Goal: Task Accomplishment & Management: Manage account settings

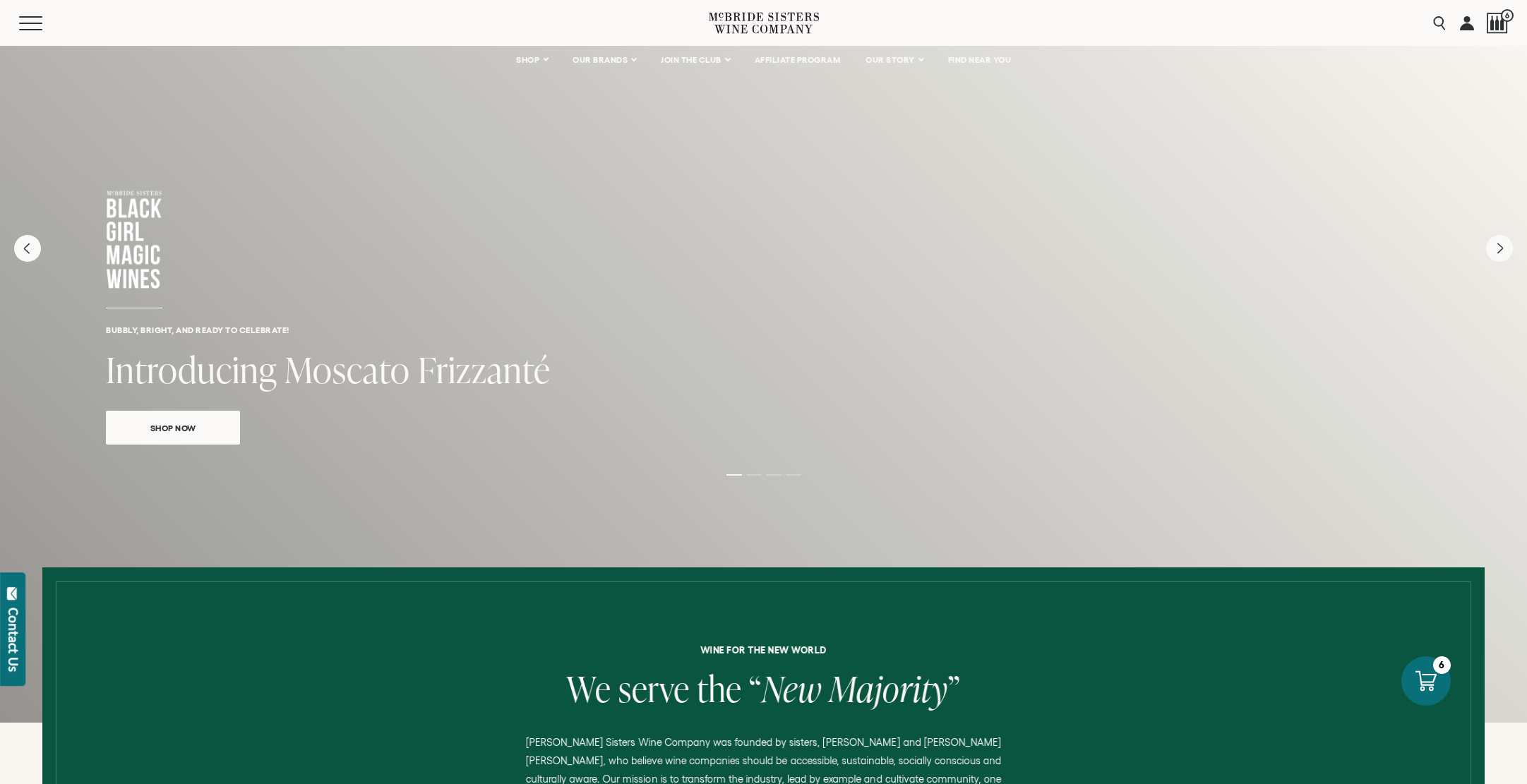
click at [1466, 22] on link at bounding box center [1468, 22] width 14 height 46
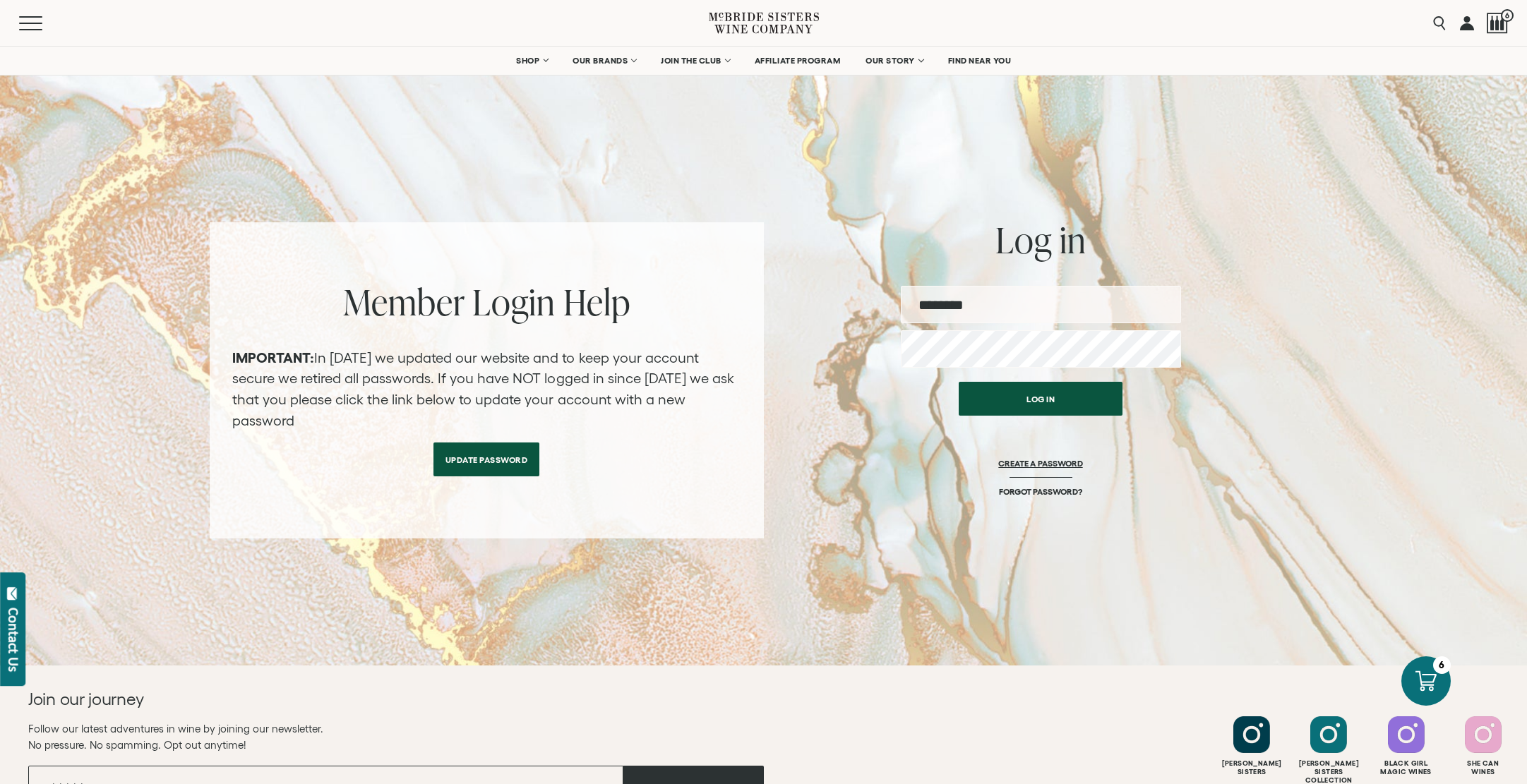
scroll to position [8, 0]
click at [1008, 306] on input "email" at bounding box center [1041, 303] width 280 height 38
click at [1016, 302] on input "email" at bounding box center [1041, 303] width 280 height 38
type input "**********"
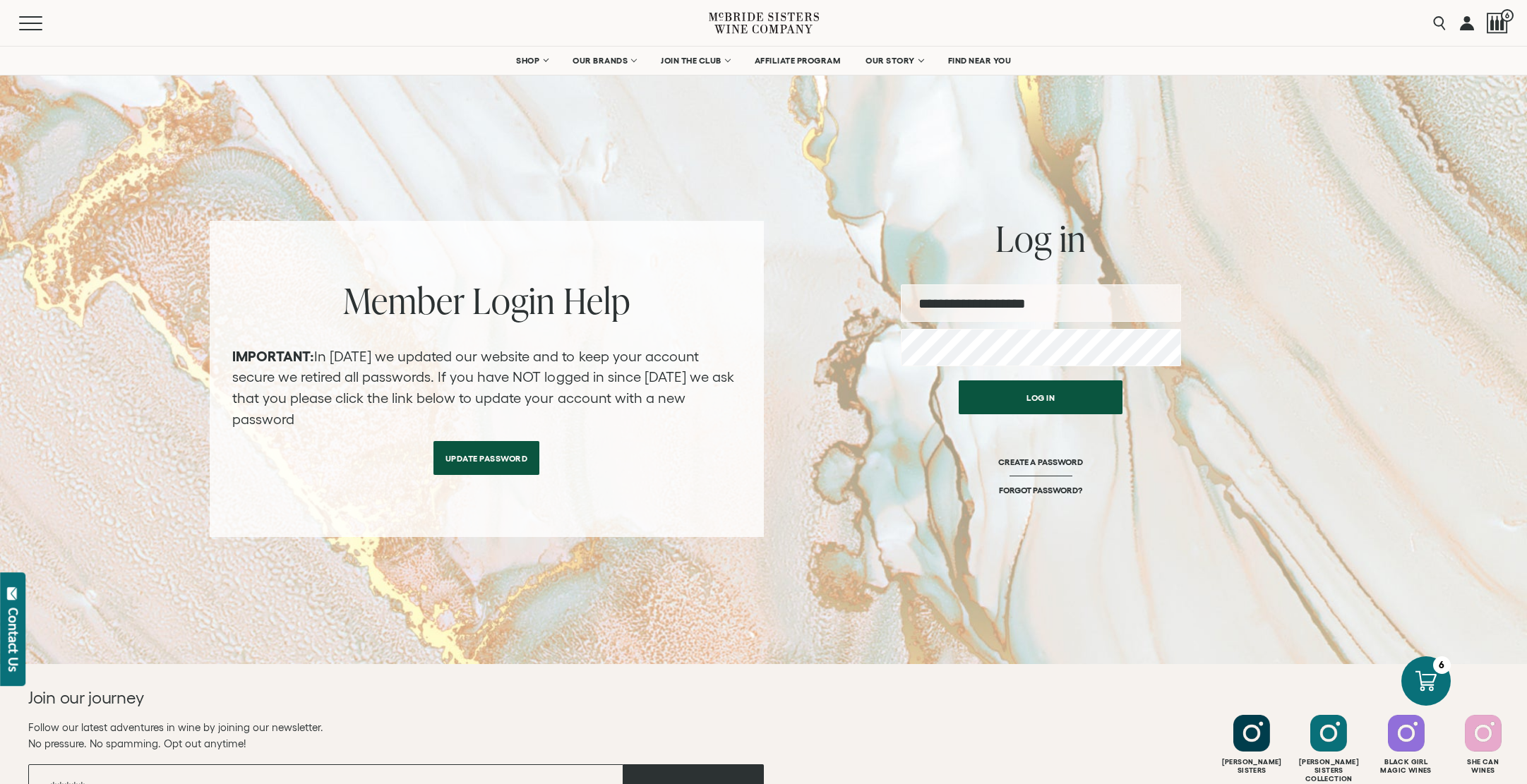
click at [959, 381] on button "Log in" at bounding box center [1040, 398] width 164 height 34
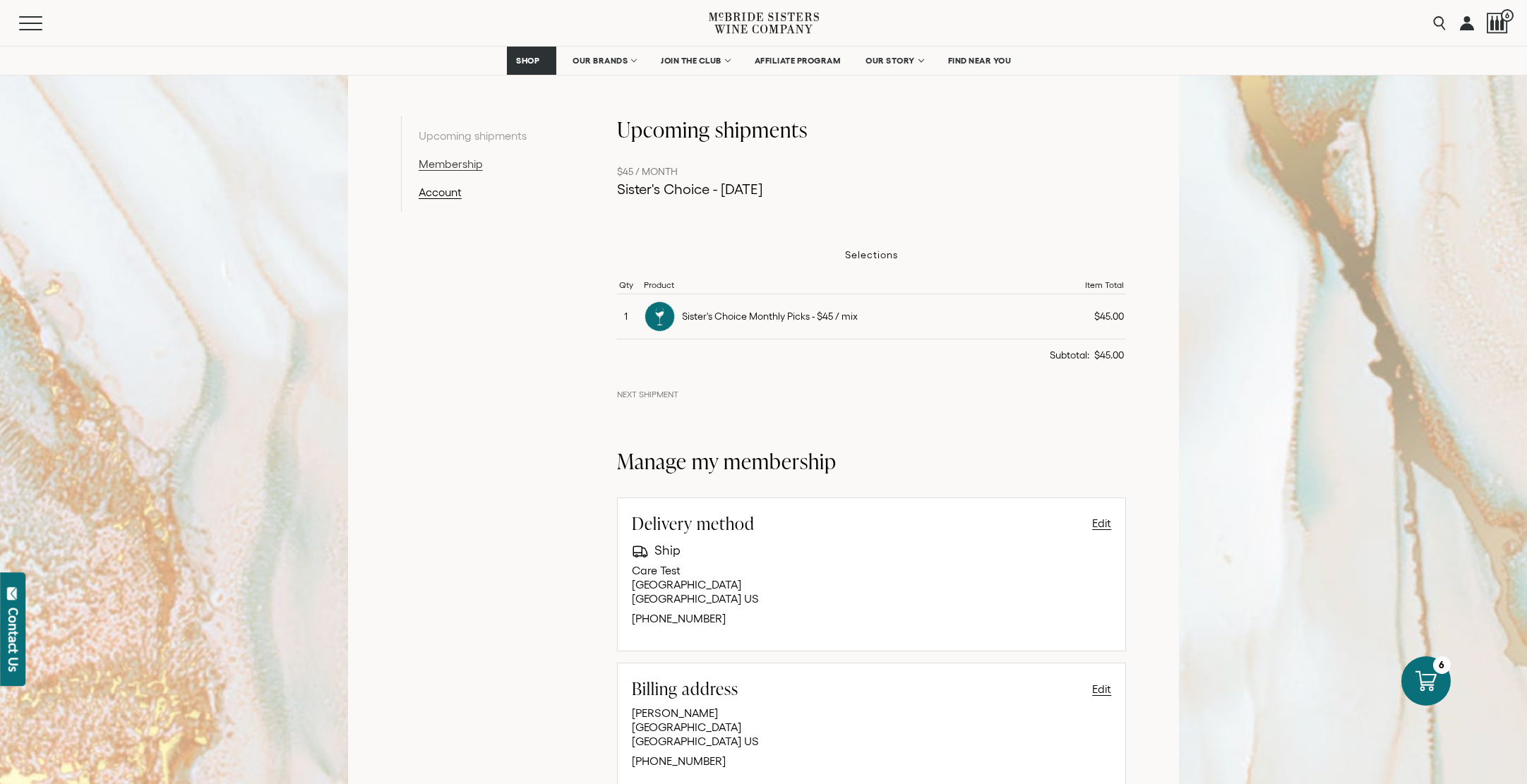
click at [439, 165] on link "Membership" at bounding box center [491, 163] width 146 height 17
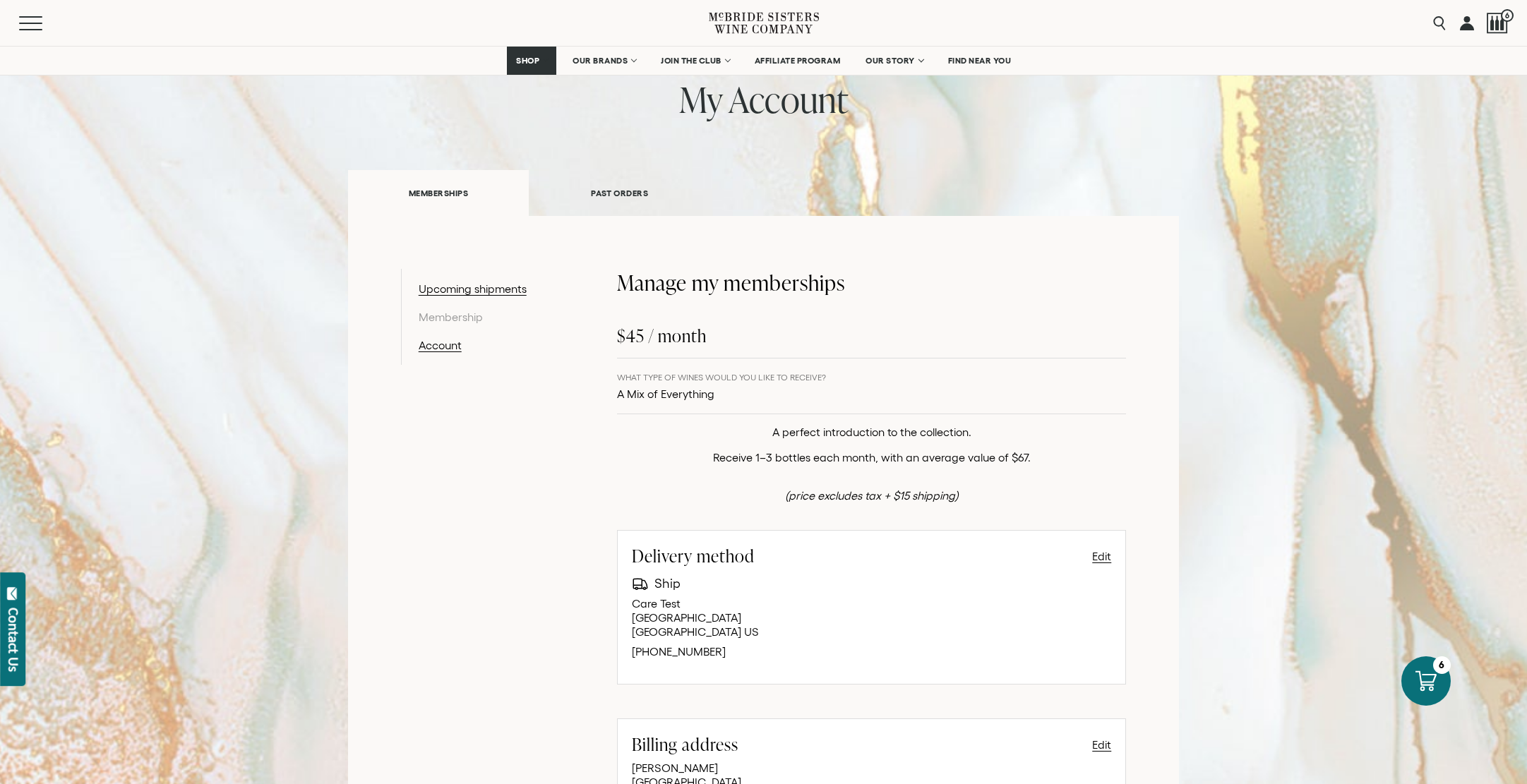
scroll to position [97, 0]
